Goal: Check status: Check status

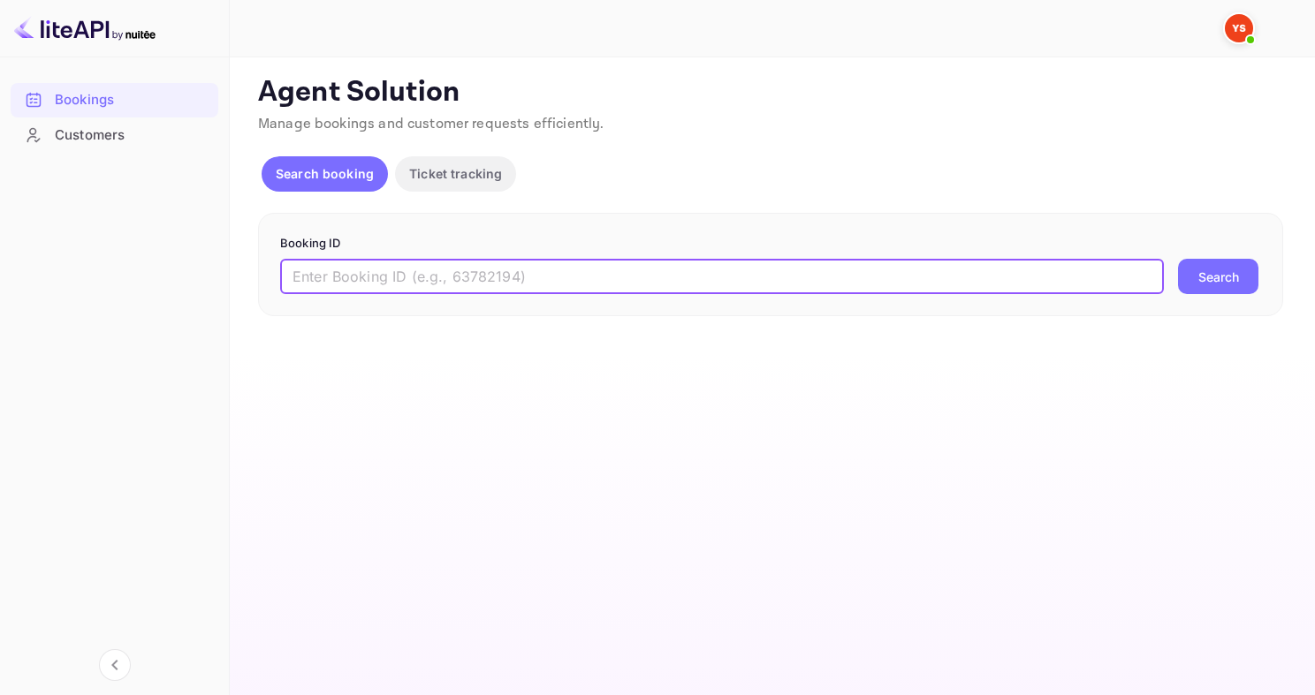
click at [364, 280] on input "text" at bounding box center [722, 276] width 884 height 35
paste input "9027365"
type input "9027365"
click at [1178, 259] on button "Search" at bounding box center [1218, 276] width 80 height 35
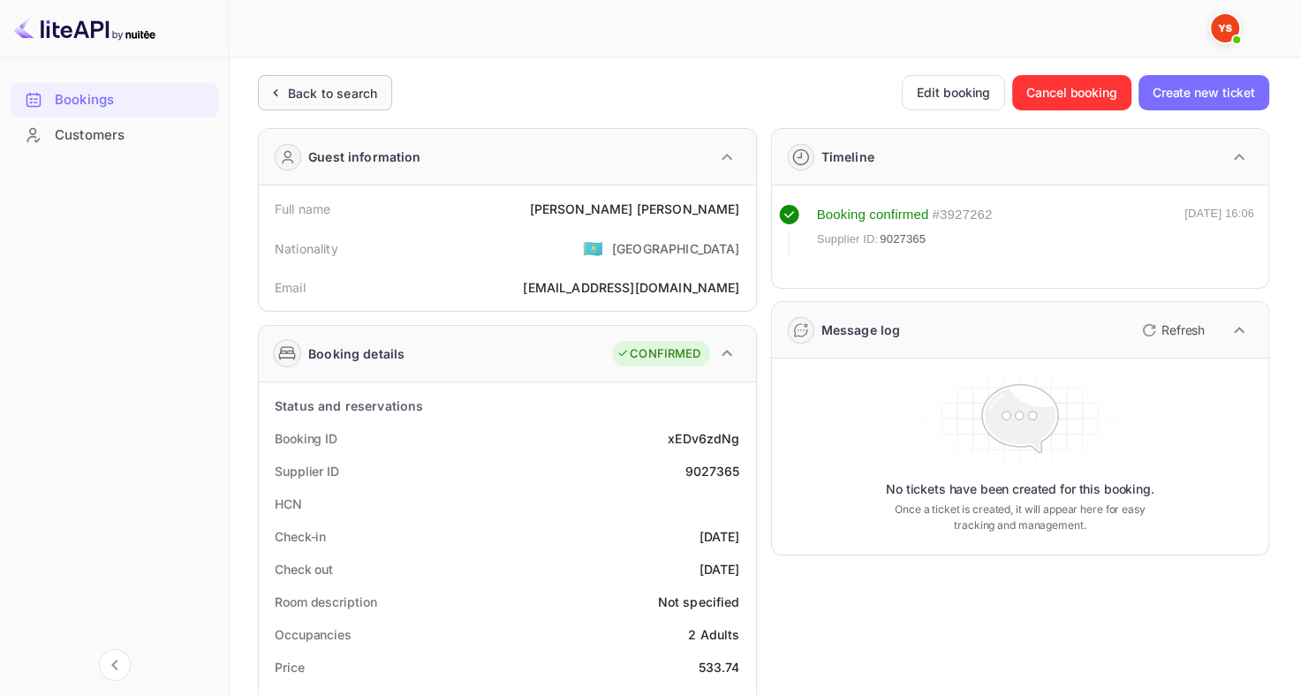
click at [345, 106] on div "Back to search" at bounding box center [325, 92] width 134 height 35
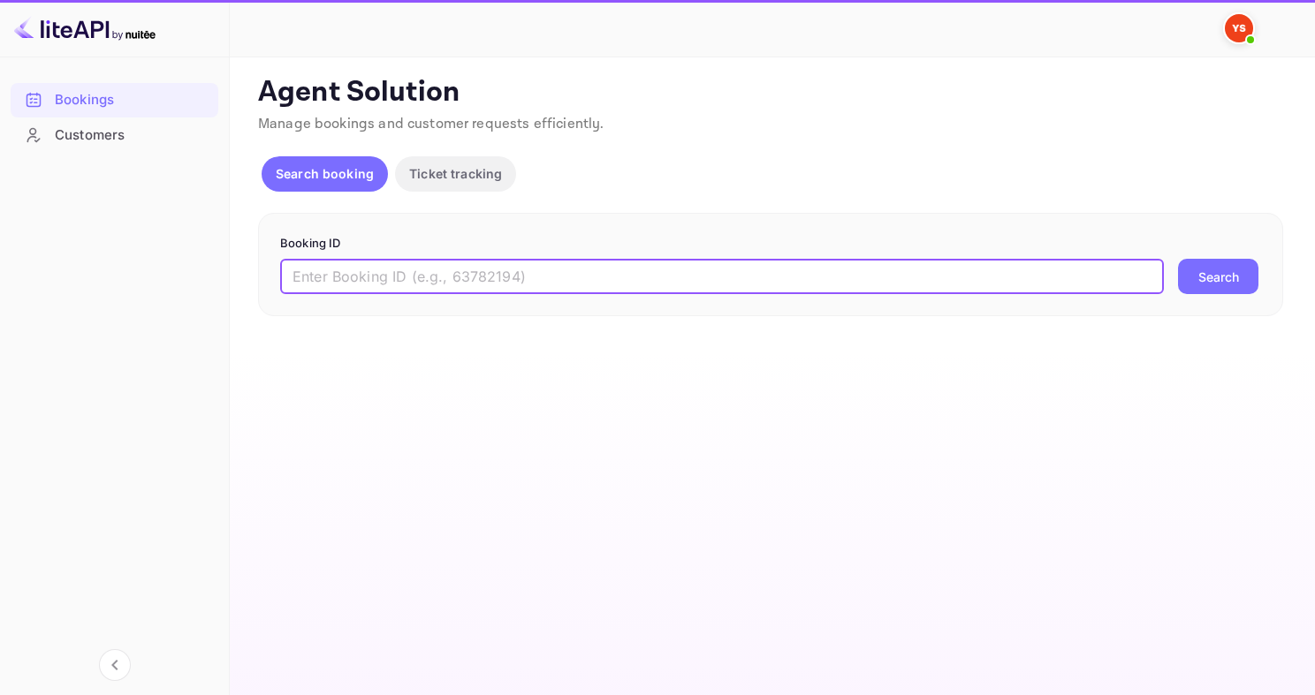
click at [437, 287] on input "text" at bounding box center [722, 276] width 884 height 35
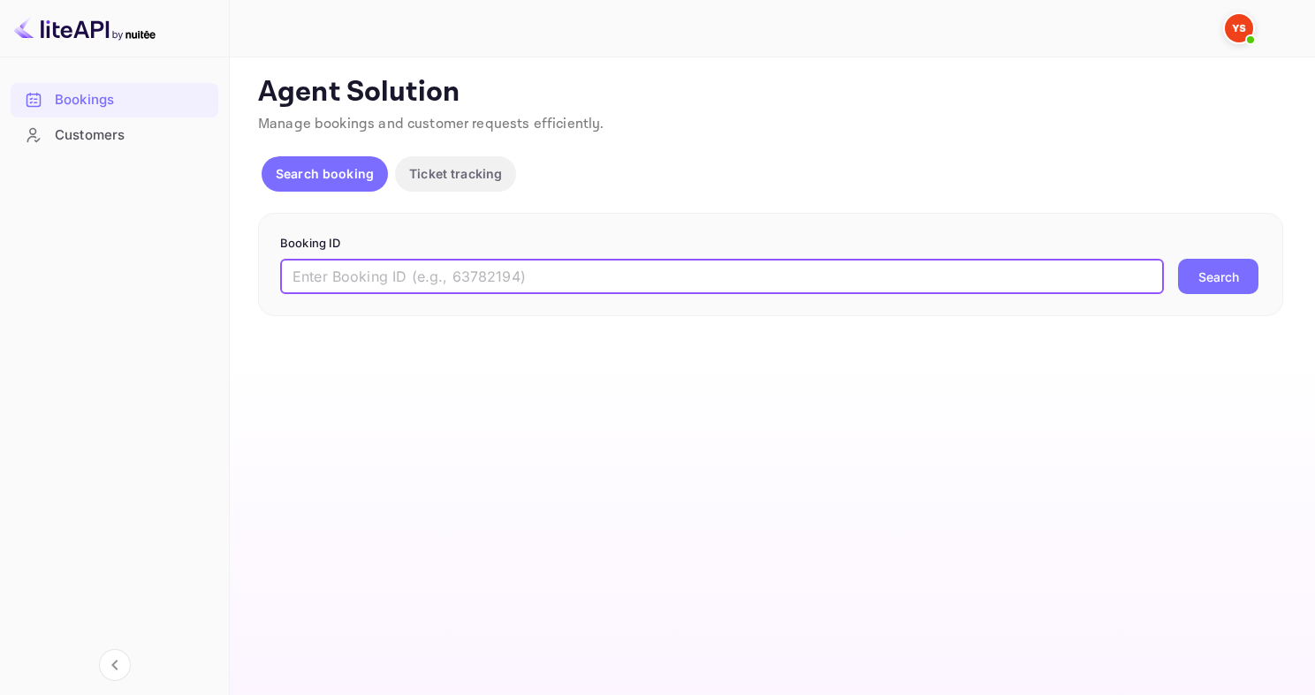
paste input "8683303"
type input "8683303"
click at [1178, 259] on button "Search" at bounding box center [1218, 276] width 80 height 35
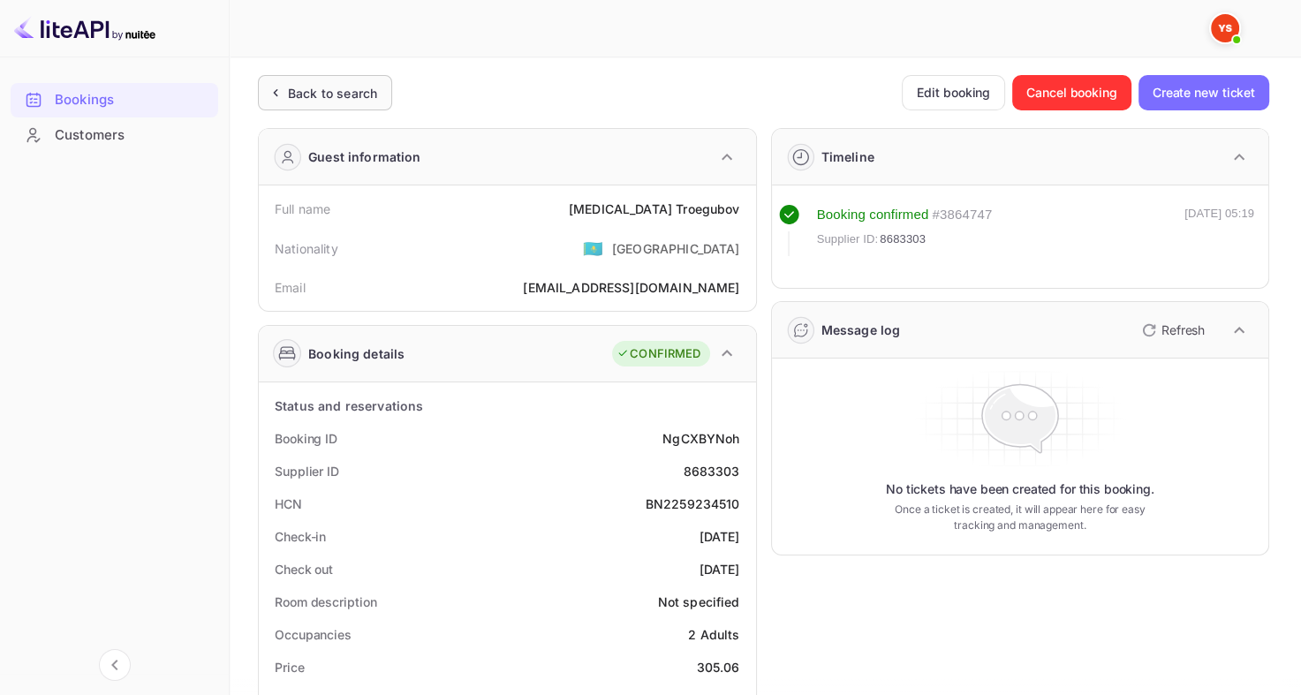
click at [315, 92] on div "Back to search" at bounding box center [332, 93] width 89 height 19
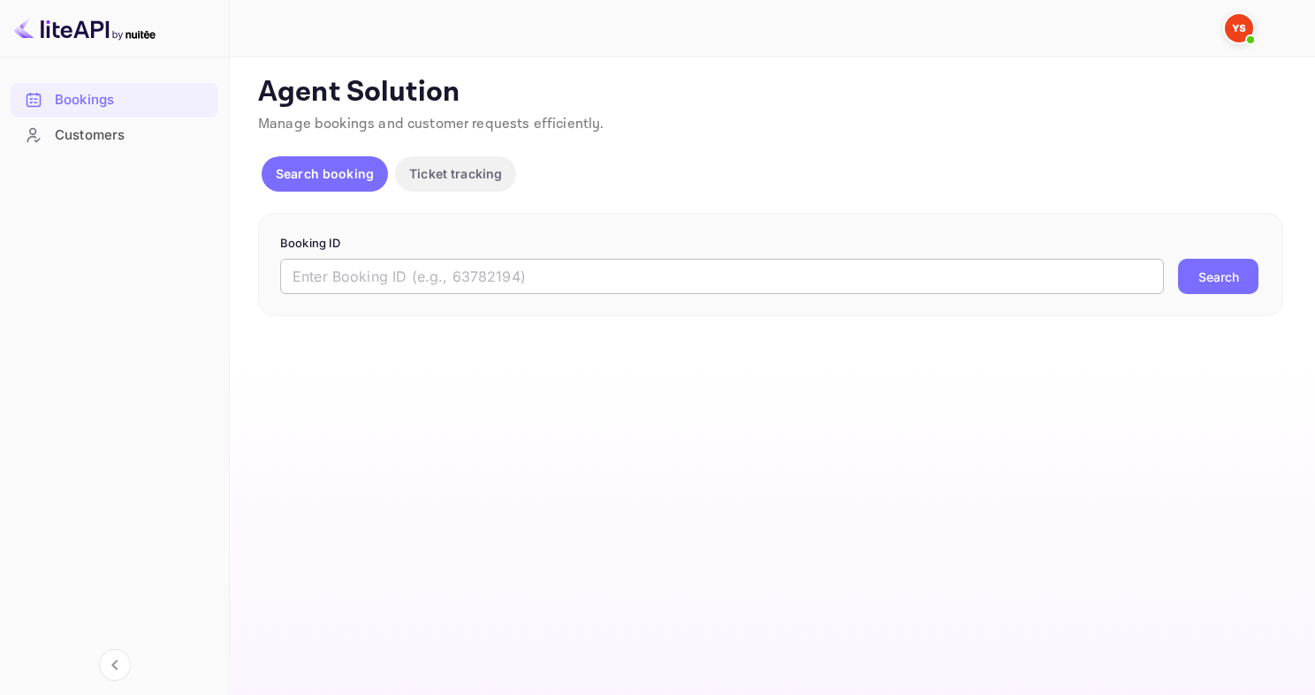
click at [388, 262] on input "text" at bounding box center [722, 276] width 884 height 35
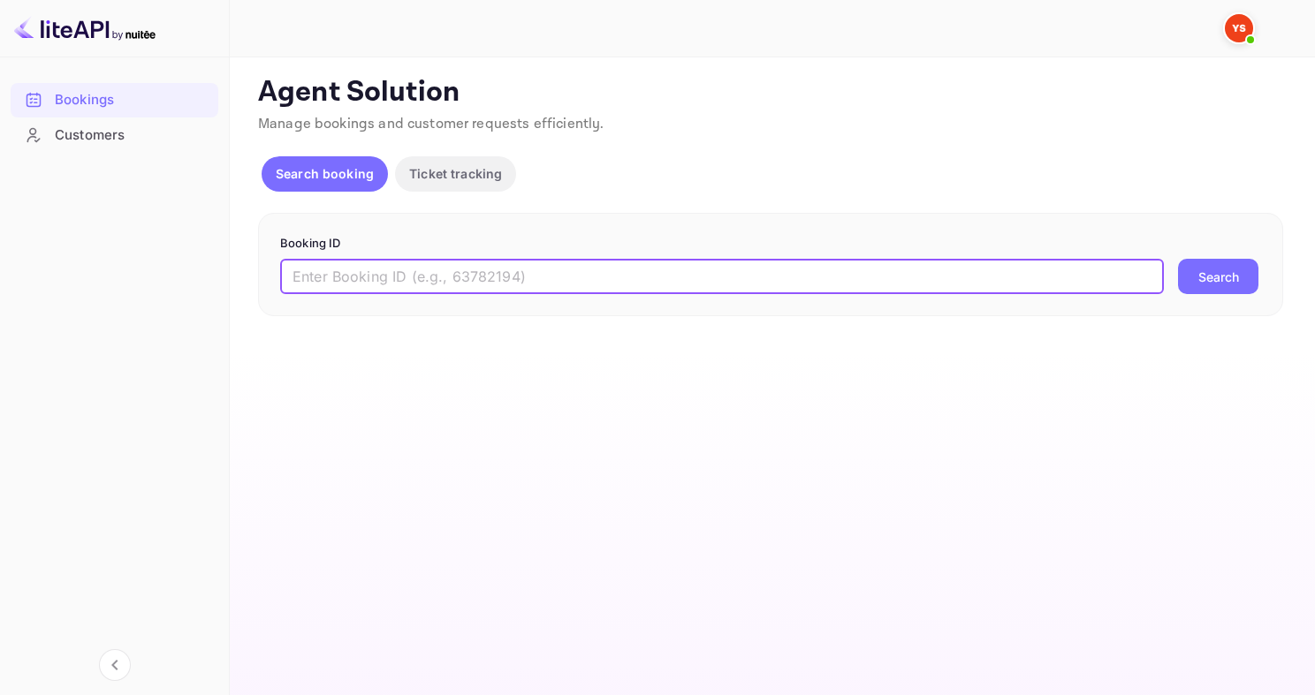
paste input "9248176"
type input "9248176"
click at [1178, 259] on button "Search" at bounding box center [1218, 276] width 80 height 35
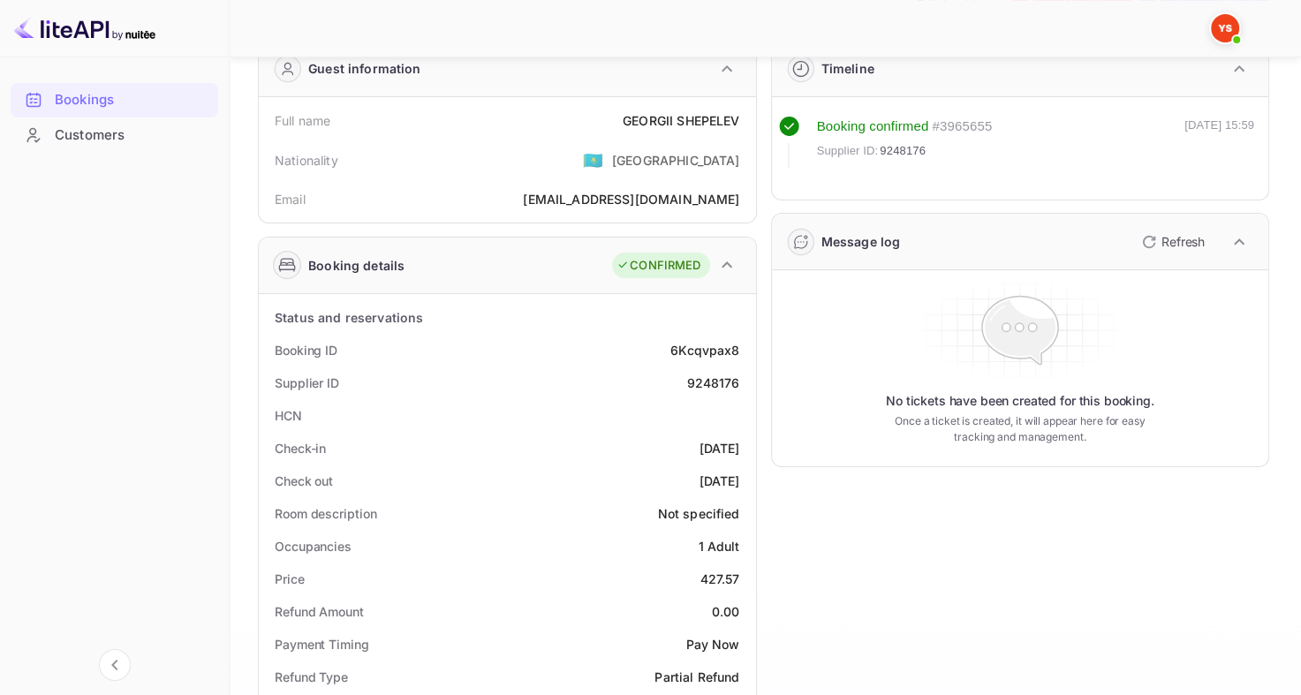
scroll to position [88, 0]
click at [708, 375] on div "9248176" at bounding box center [713, 383] width 53 height 19
copy div "9248176"
drag, startPoint x: 622, startPoint y: 120, endPoint x: 744, endPoint y: 115, distance: 122.0
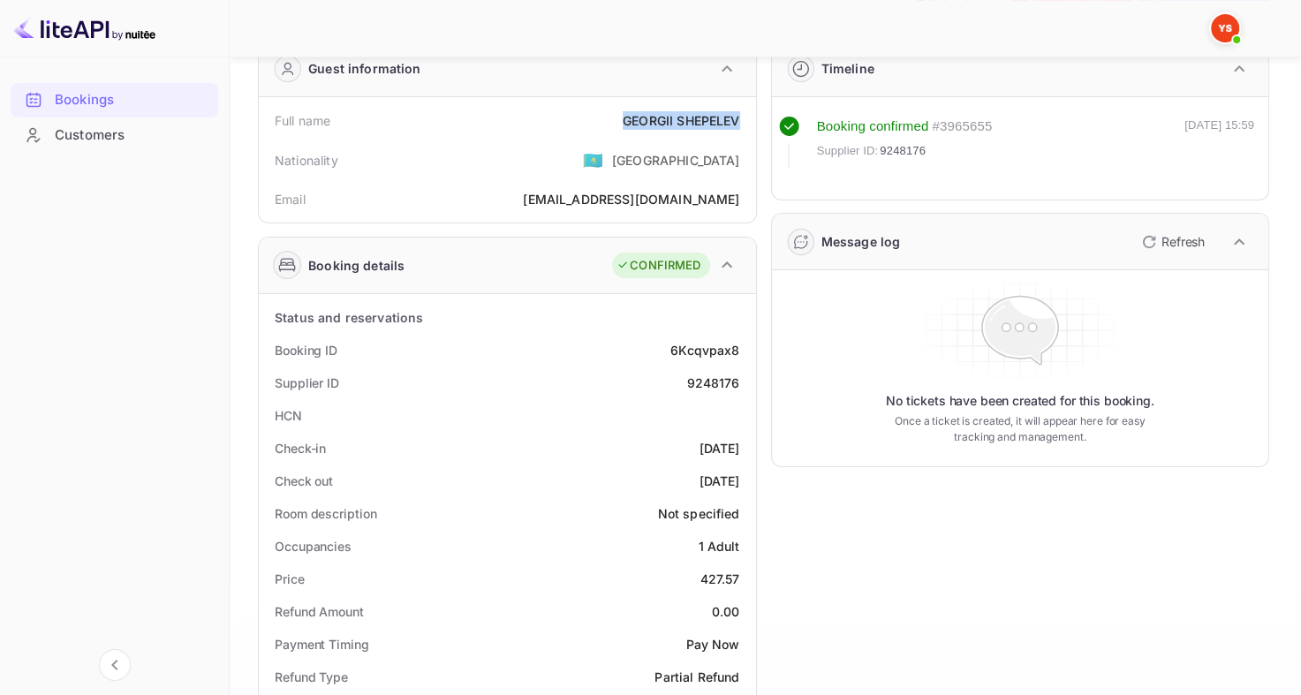
click at [744, 115] on div "Full name [PERSON_NAME]" at bounding box center [507, 120] width 483 height 33
copy div "[PERSON_NAME]"
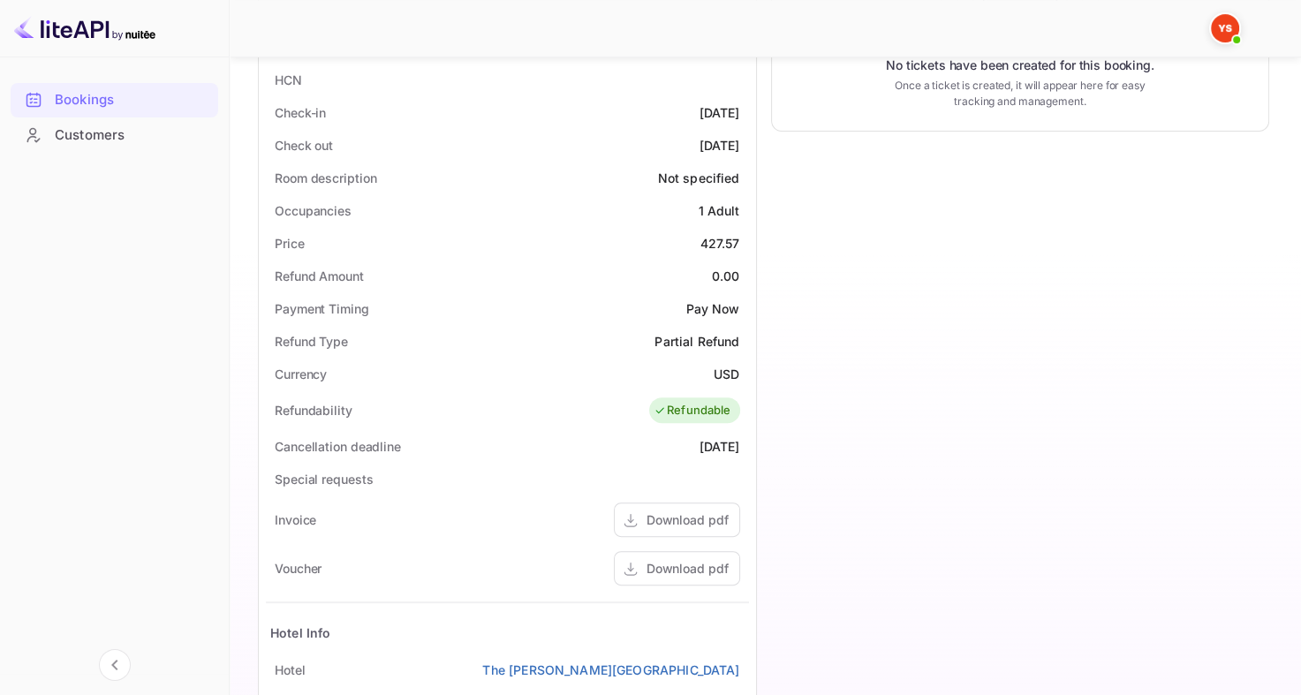
scroll to position [442, 0]
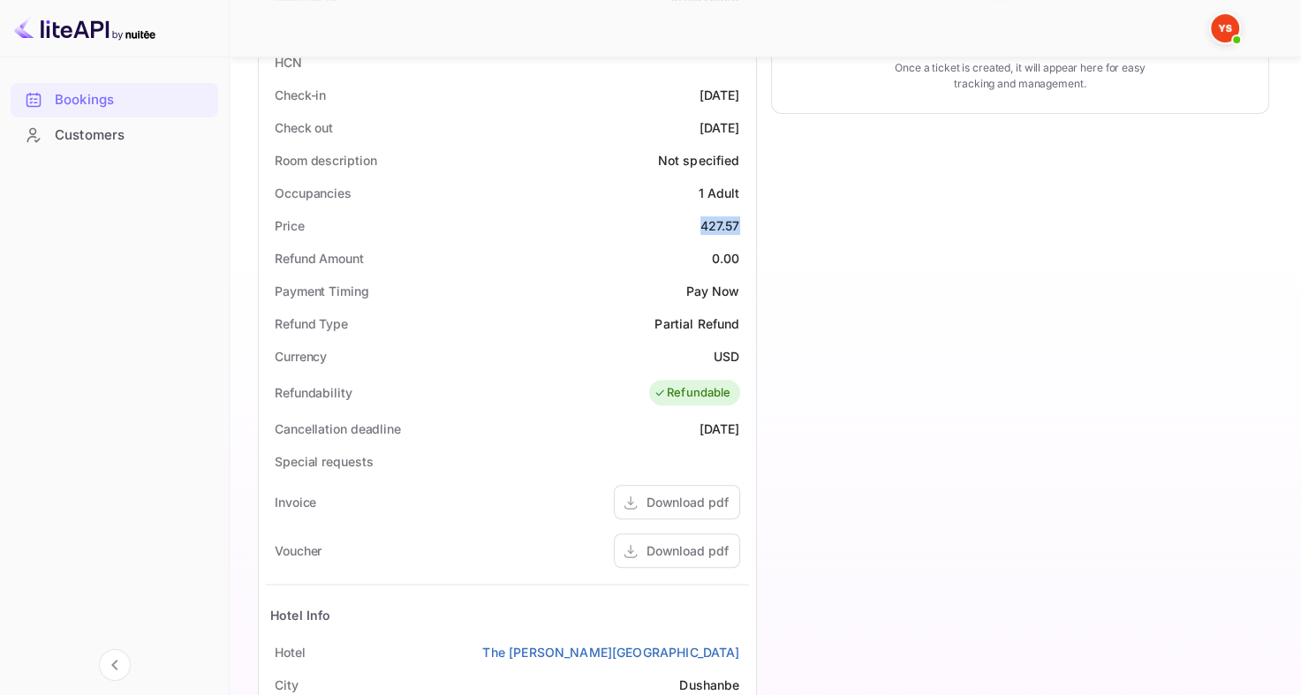
drag, startPoint x: 696, startPoint y: 225, endPoint x: 750, endPoint y: 230, distance: 54.1
click at [750, 230] on div "Status and reservations Booking ID 6Kcqvpax8 Supplier ID 9248176 HCN Check-in […" at bounding box center [507, 428] width 497 height 974
copy div "427.57"
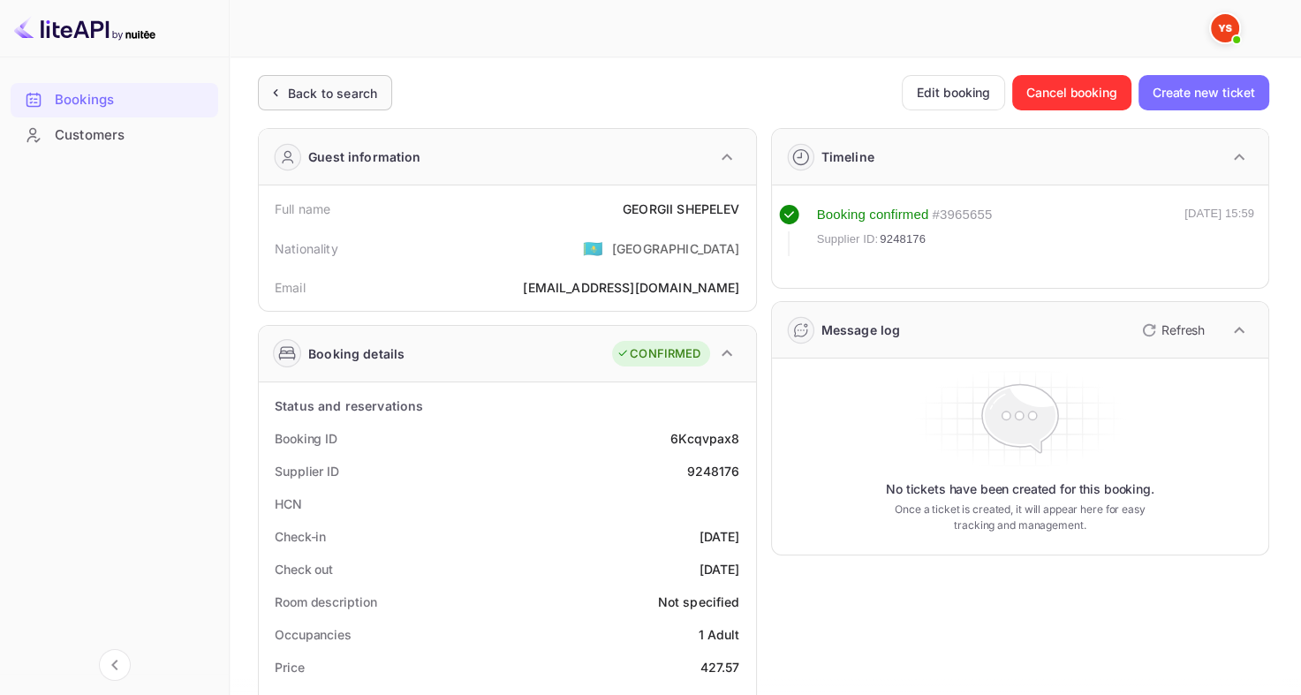
click at [338, 88] on div "Back to search" at bounding box center [332, 93] width 89 height 19
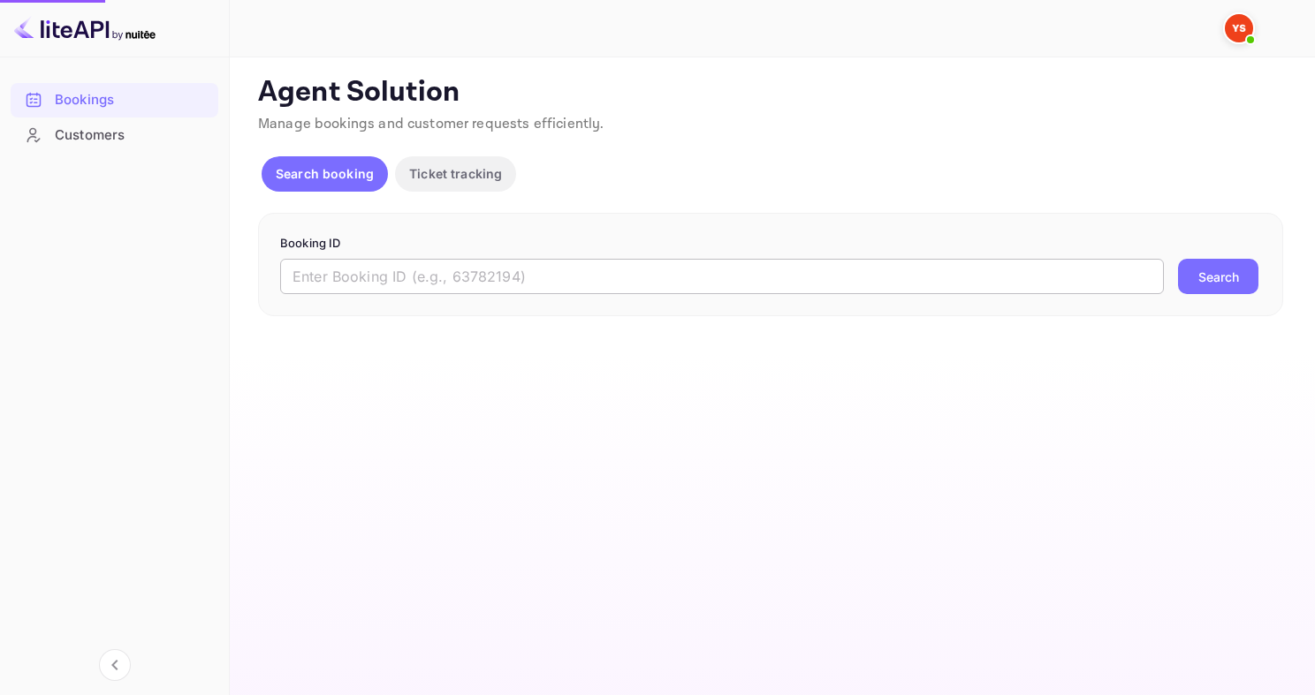
click at [391, 269] on input "text" at bounding box center [722, 276] width 884 height 35
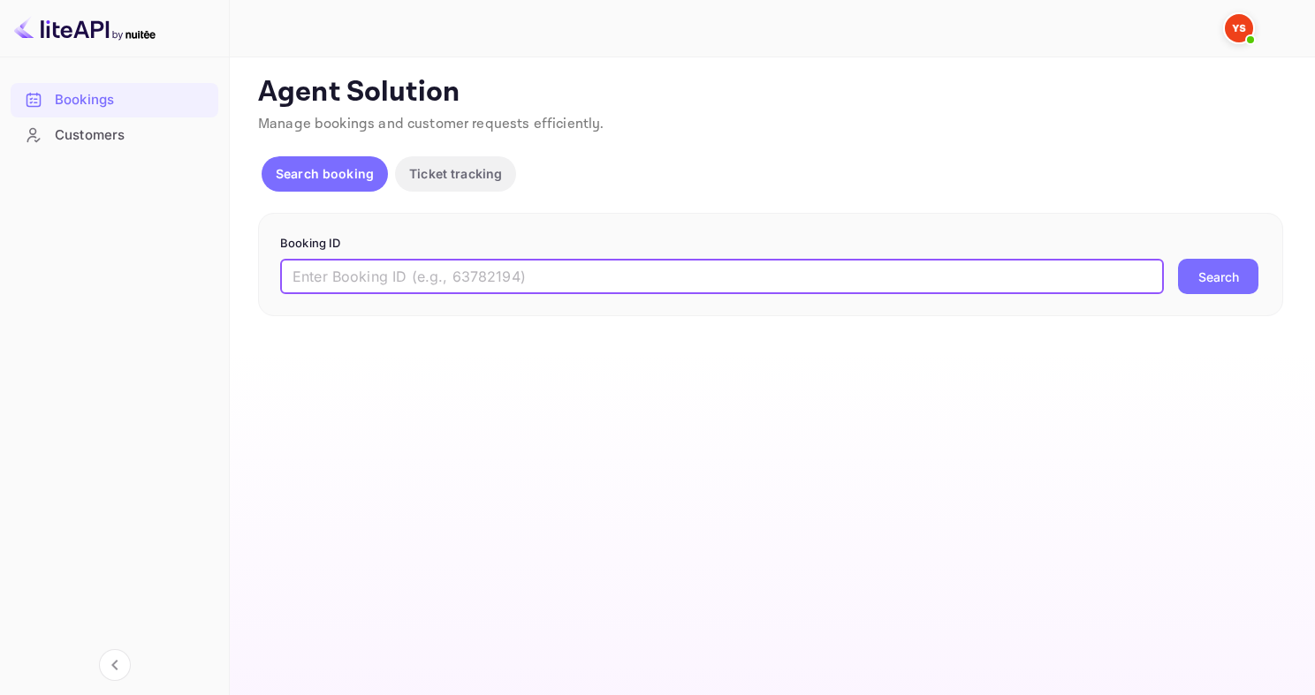
paste input "7222898"
type input "7222898"
click at [1178, 259] on button "Search" at bounding box center [1218, 276] width 80 height 35
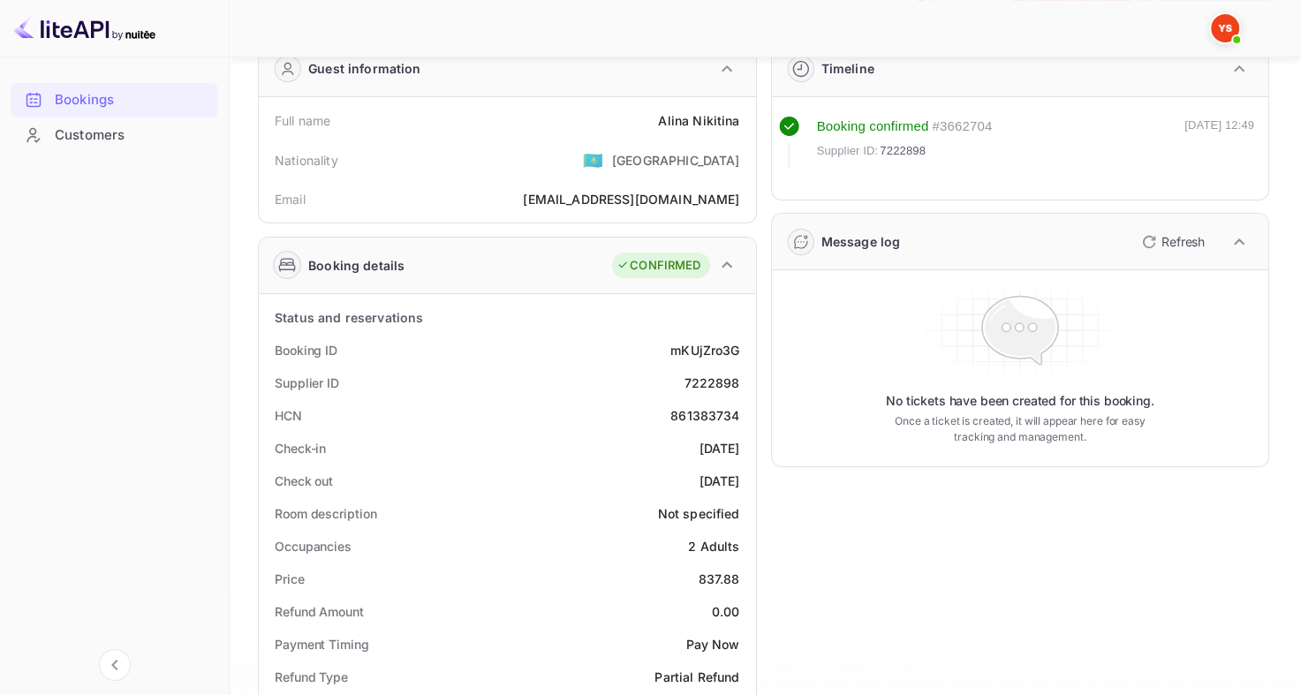
scroll to position [177, 0]
